Goal: Transaction & Acquisition: Purchase product/service

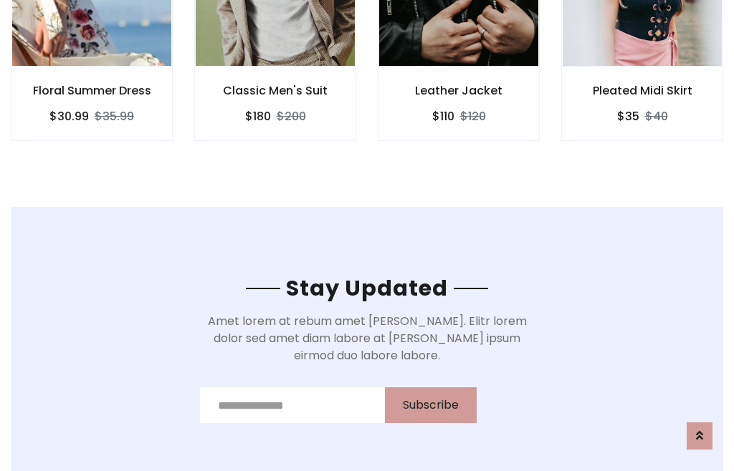
scroll to position [2158, 0]
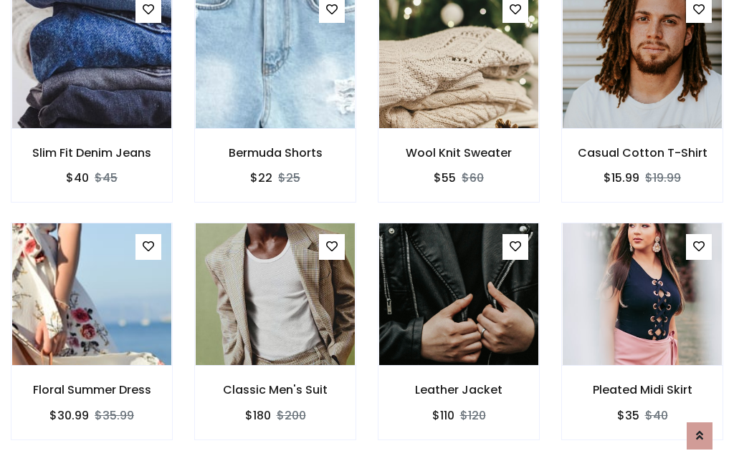
click at [367, 235] on div "Leather Jacket $110 $120" at bounding box center [458, 341] width 183 height 237
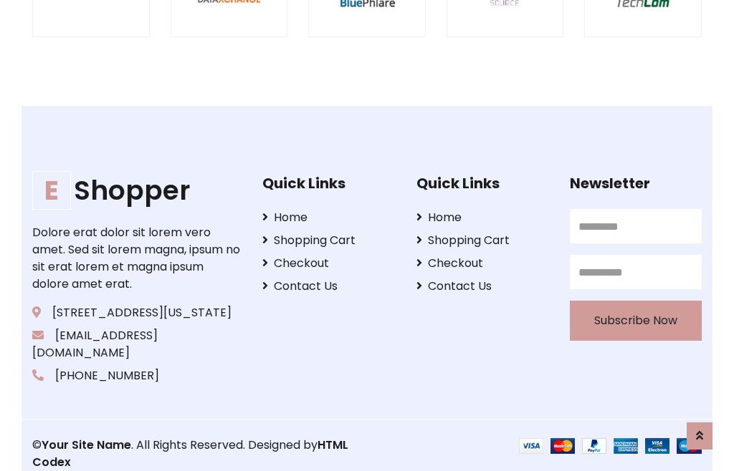
scroll to position [2728, 0]
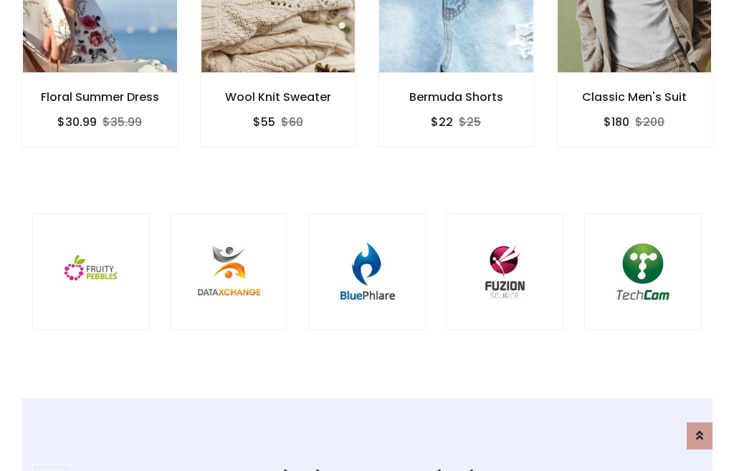
click at [367, 236] on img at bounding box center [367, 272] width 82 height 82
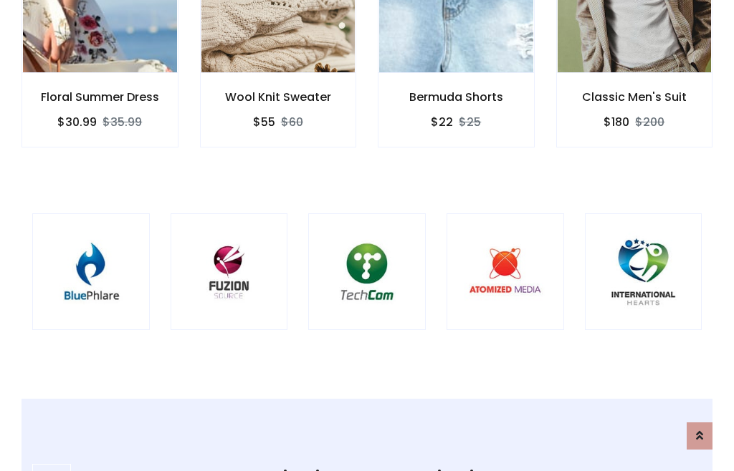
click at [367, 236] on img at bounding box center [367, 272] width 82 height 82
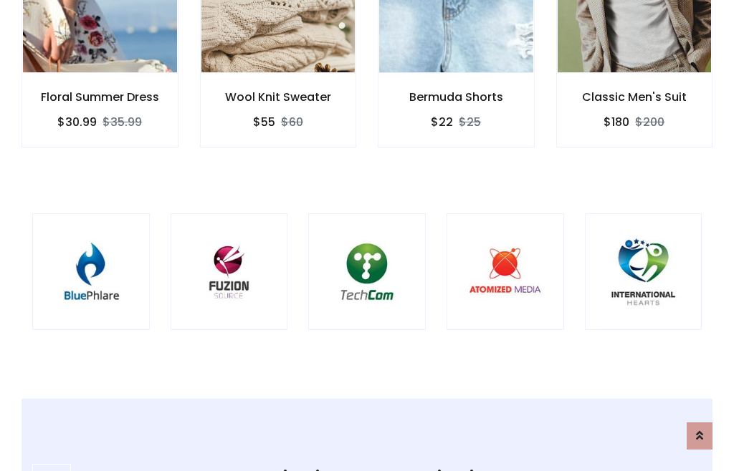
click at [367, 236] on img at bounding box center [367, 272] width 82 height 82
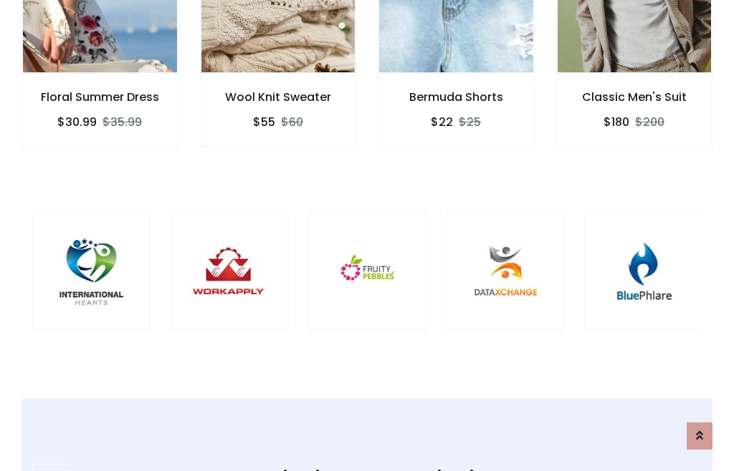
scroll to position [0, 0]
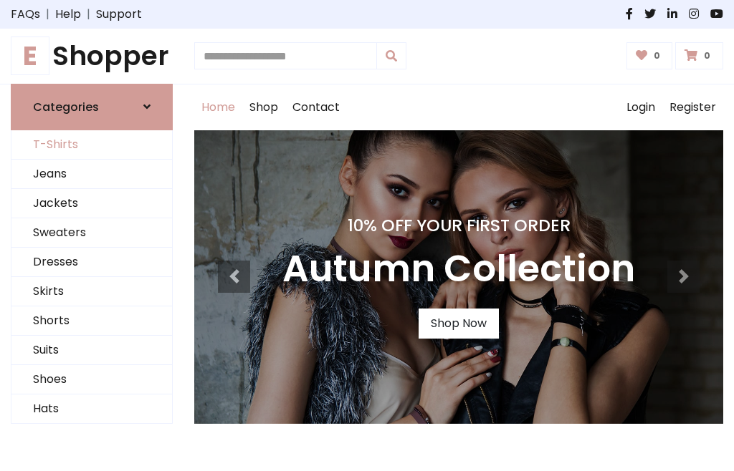
click at [92, 145] on link "T-Shirts" at bounding box center [91, 144] width 160 height 29
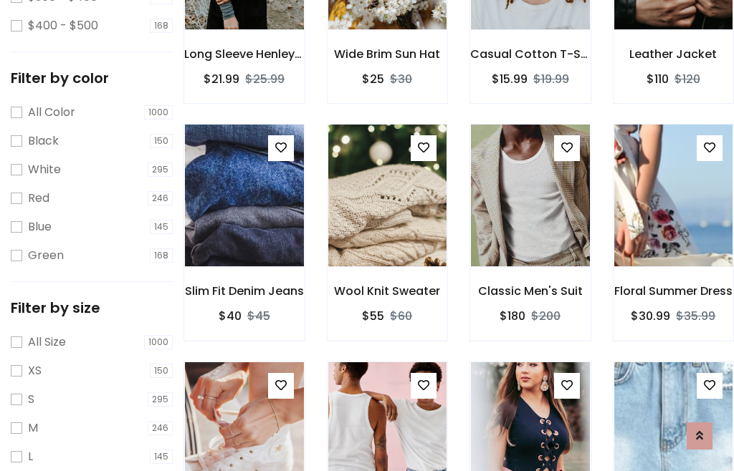
scroll to position [133, 0]
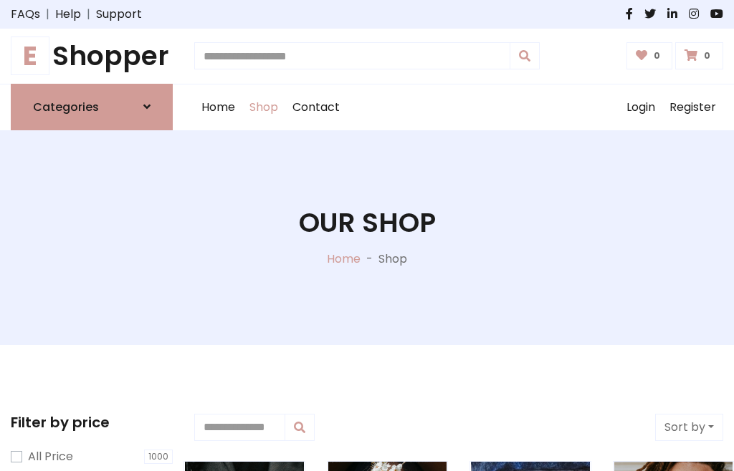
click at [92, 56] on h1 "E Shopper" at bounding box center [92, 56] width 162 height 32
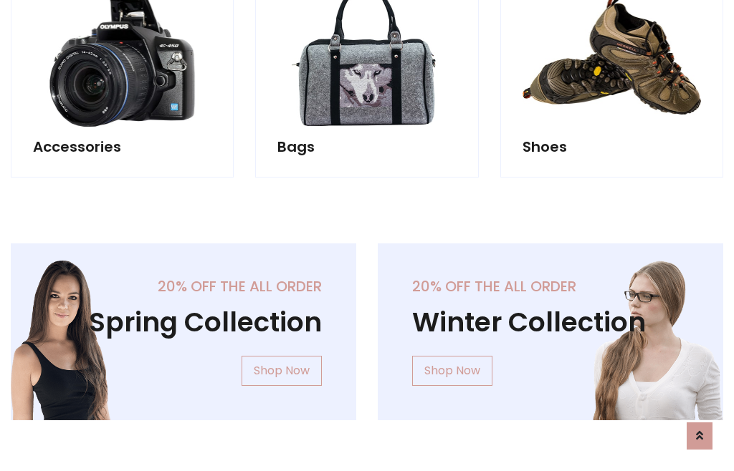
scroll to position [1392, 0]
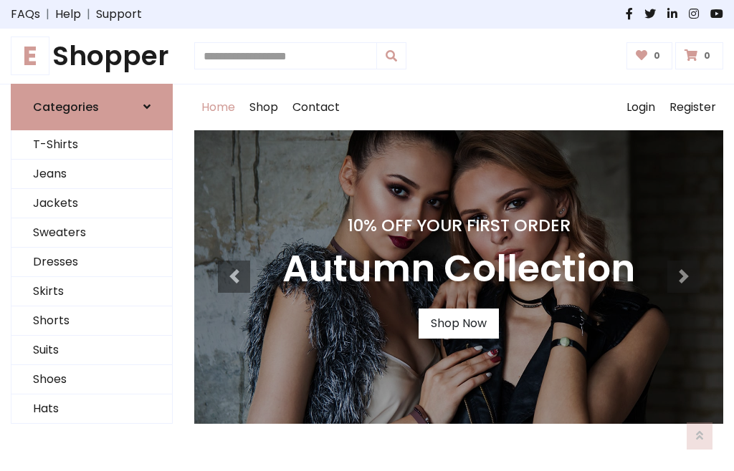
scroll to position [470, 0]
